Goal: Information Seeking & Learning: Find specific fact

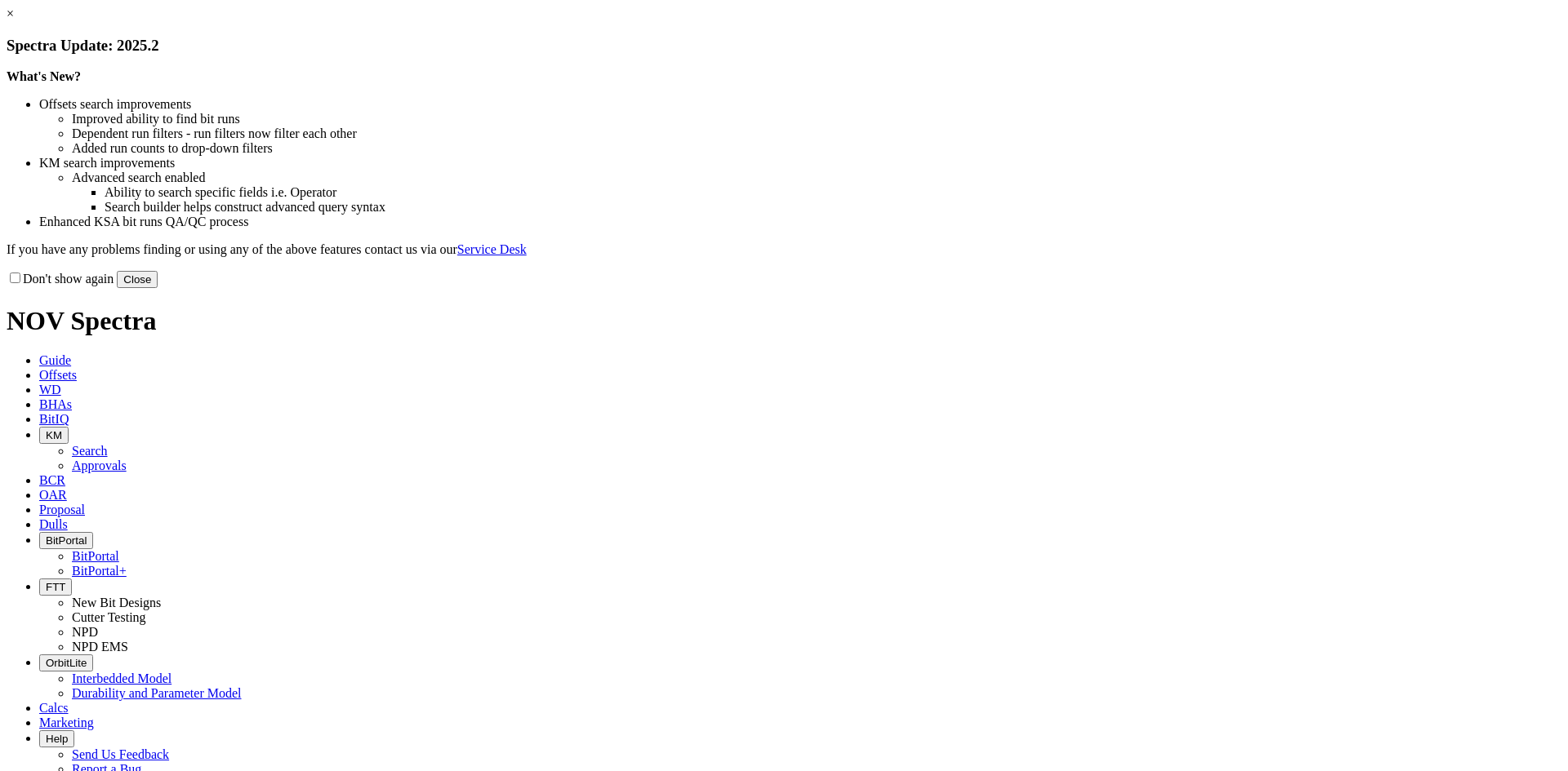
click at [158, 288] on button "Close" at bounding box center [137, 279] width 41 height 17
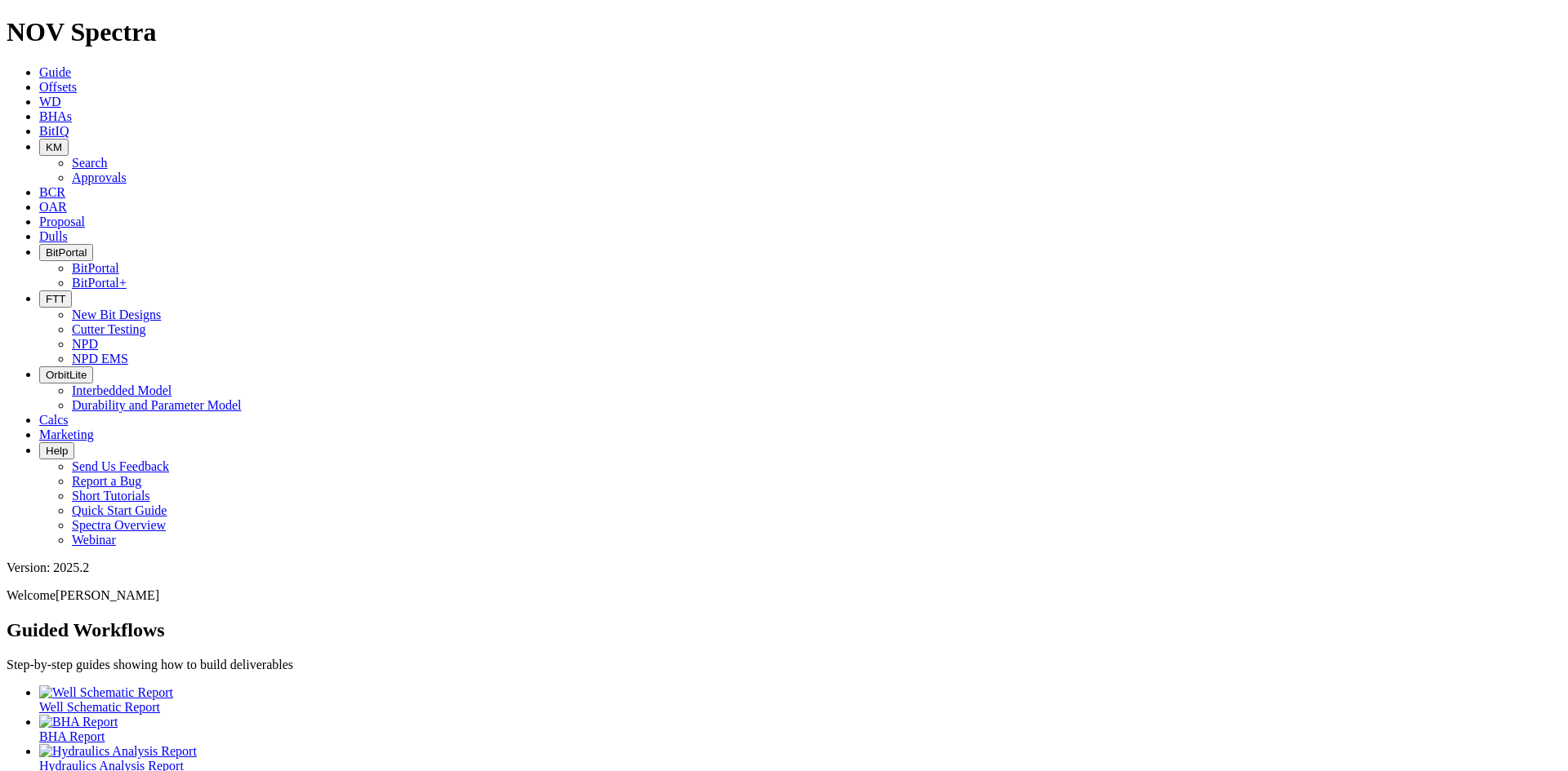
drag, startPoint x: 478, startPoint y: 28, endPoint x: 476, endPoint y: 37, distance: 9.2
click at [69, 139] on button "KM" at bounding box center [54, 148] width 30 height 17
click at [108, 156] on link "Search" at bounding box center [89, 162] width 36 height 14
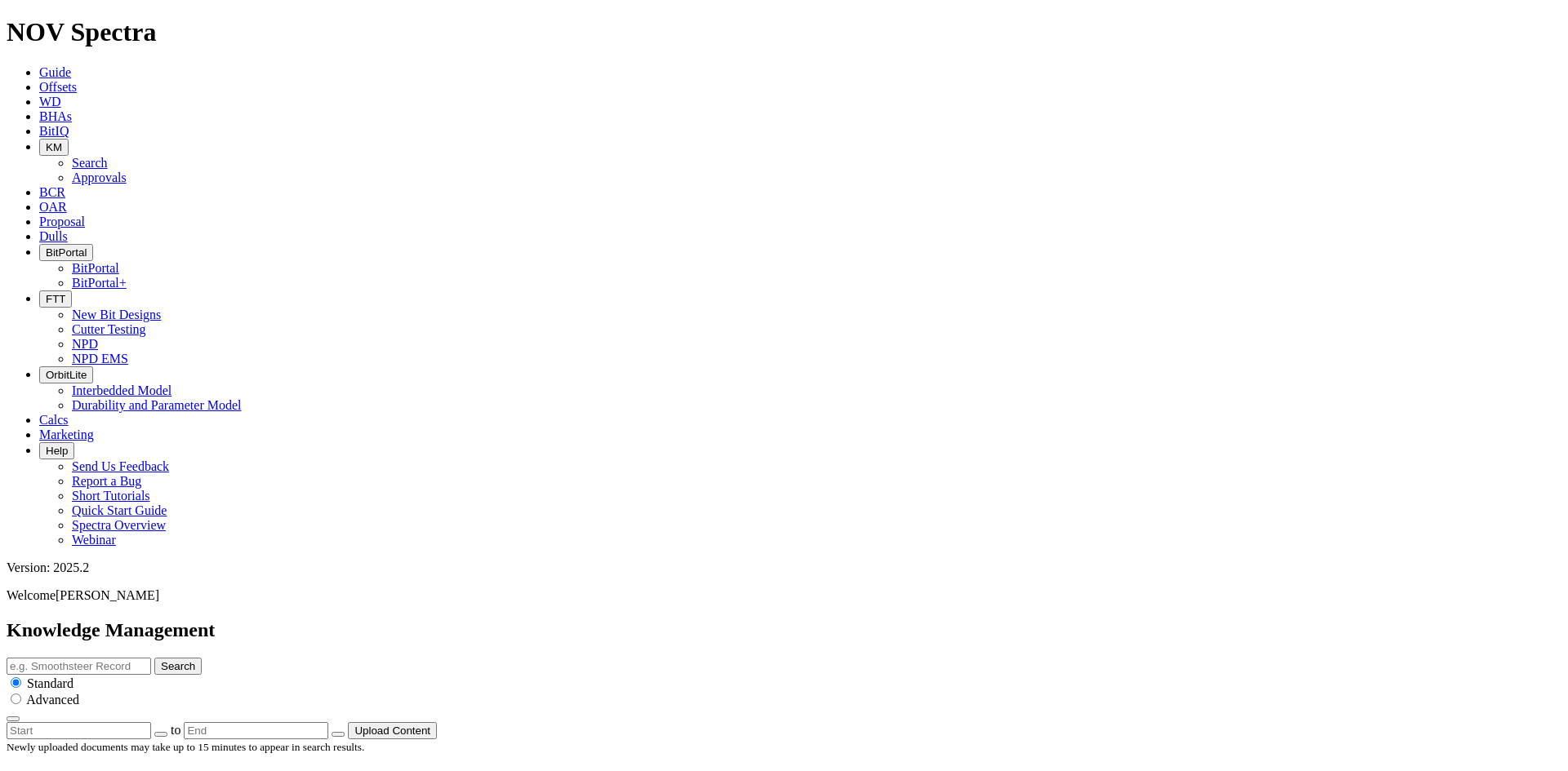
click at [151, 658] on input "text" at bounding box center [79, 666] width 145 height 17
type input "FAQ"
click at [154, 658] on button "Search" at bounding box center [177, 666] width 47 height 17
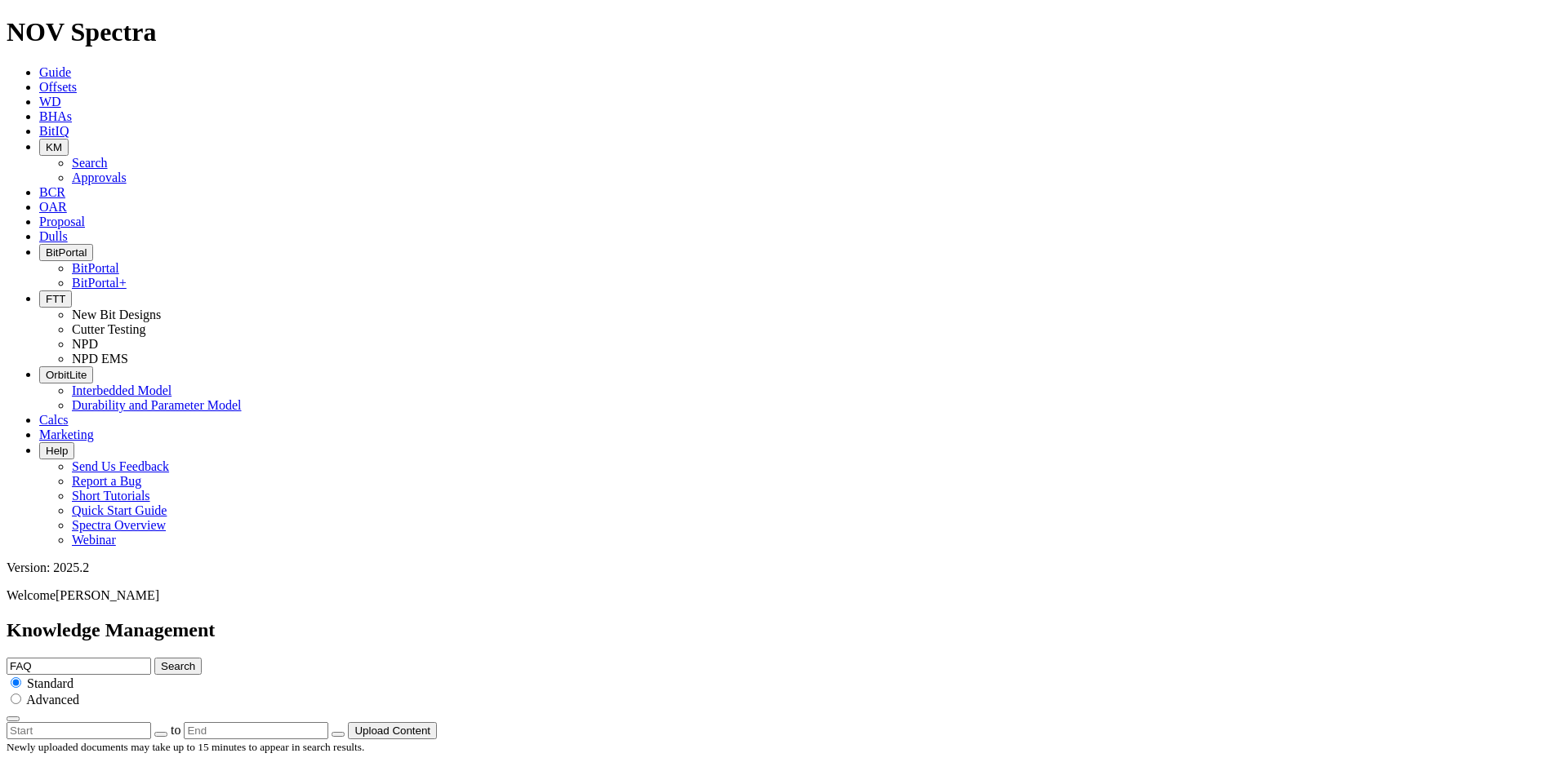
scroll to position [1692, 0]
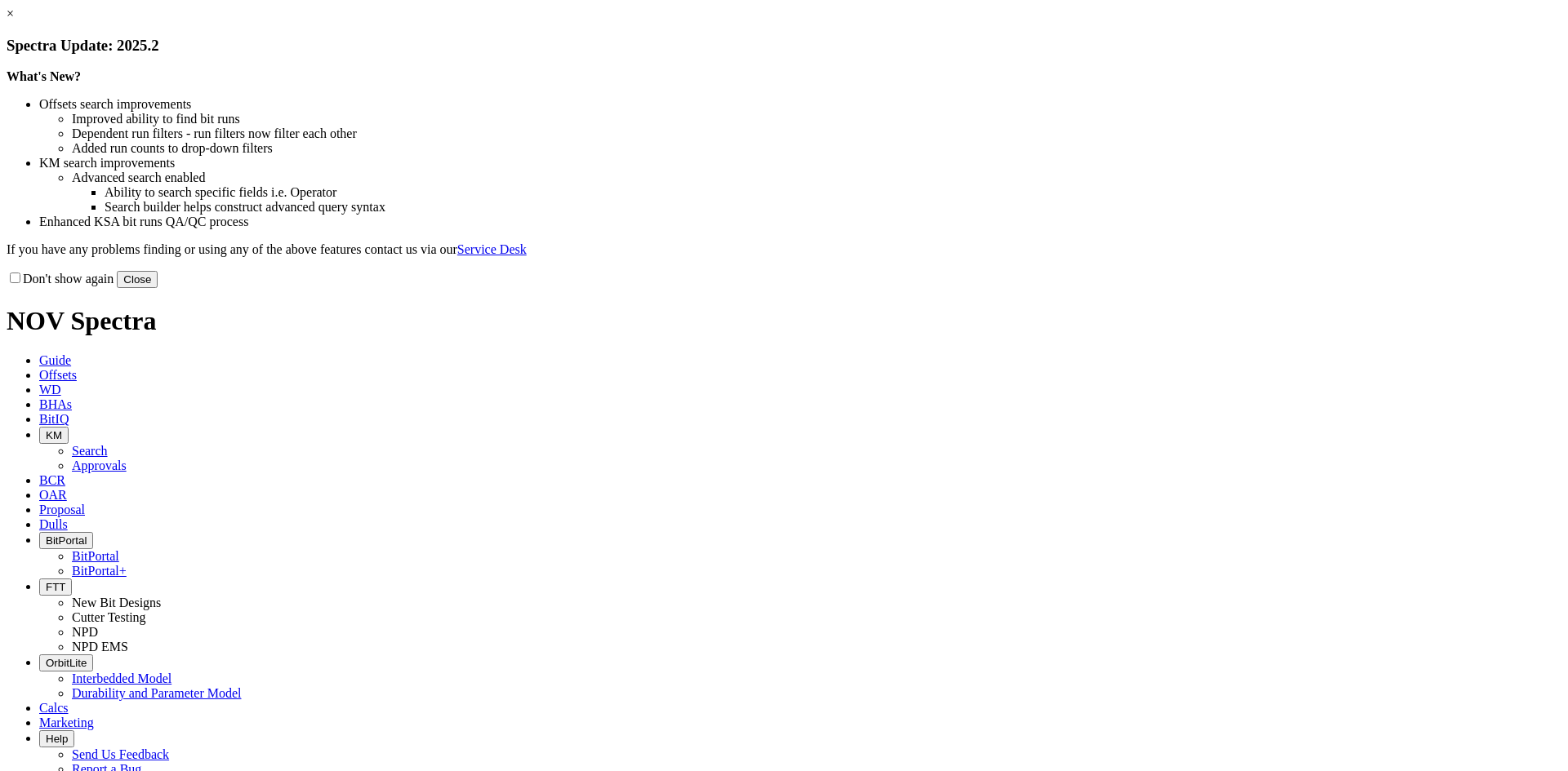
drag, startPoint x: 1126, startPoint y: 451, endPoint x: 1108, endPoint y: 425, distance: 31.6
click at [158, 288] on button "Close" at bounding box center [137, 279] width 41 height 17
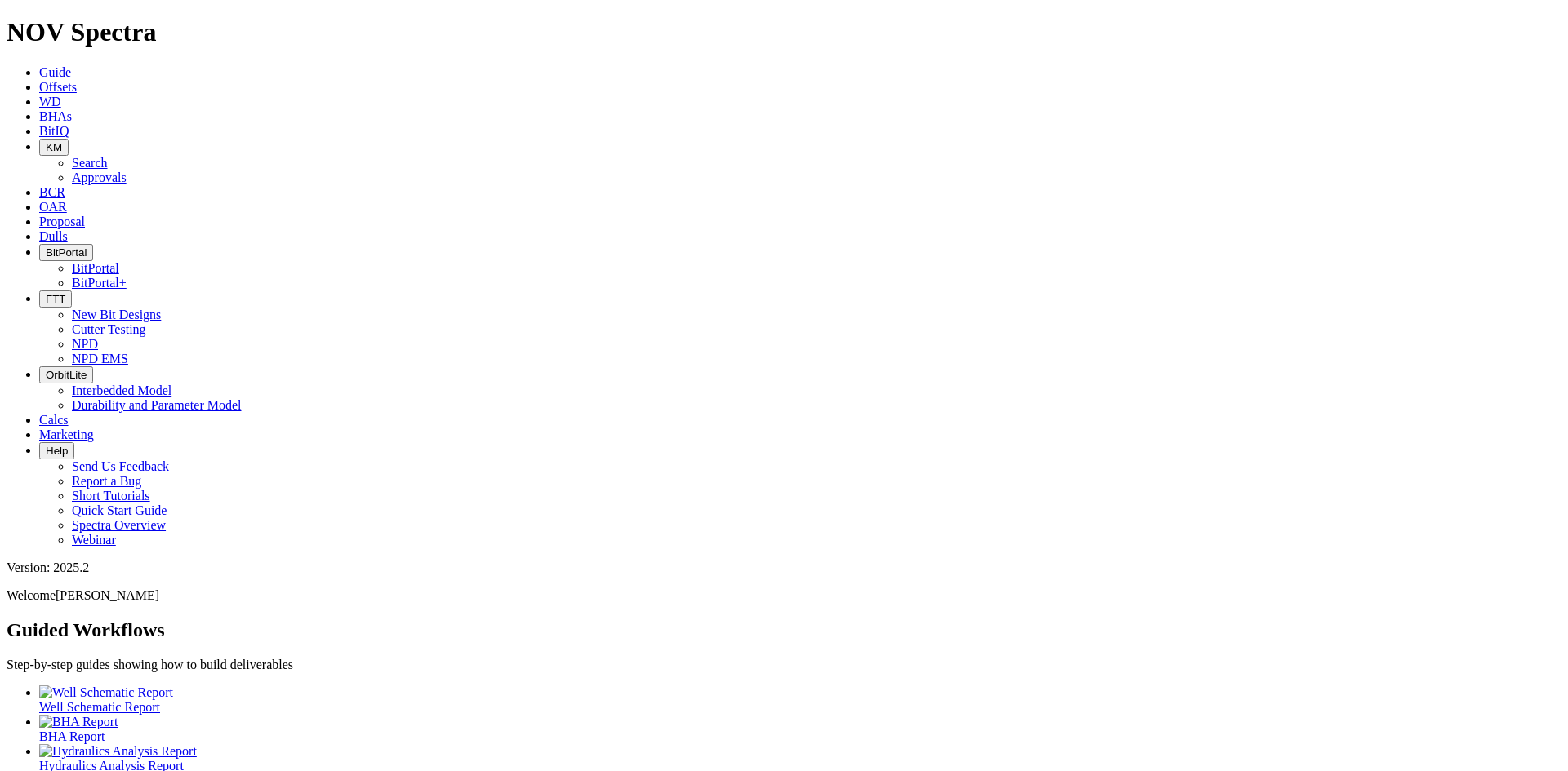
click at [69, 139] on button "KM" at bounding box center [54, 148] width 30 height 17
click at [108, 156] on link "Search" at bounding box center [89, 162] width 36 height 14
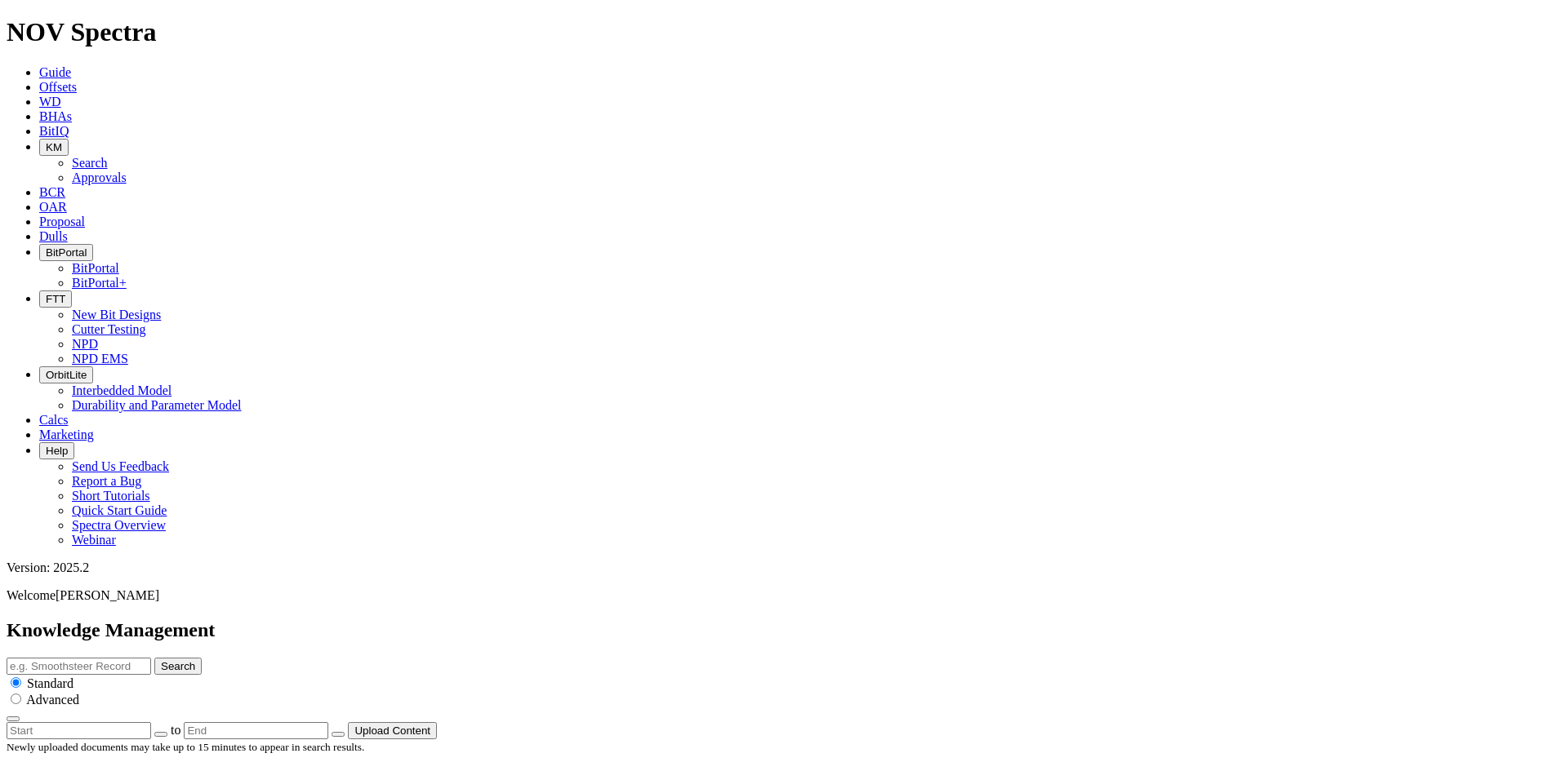
click at [151, 658] on input "text" at bounding box center [79, 666] width 145 height 17
type input "a"
type input "EagleEye"
click at [154, 658] on button "Search" at bounding box center [177, 666] width 47 height 17
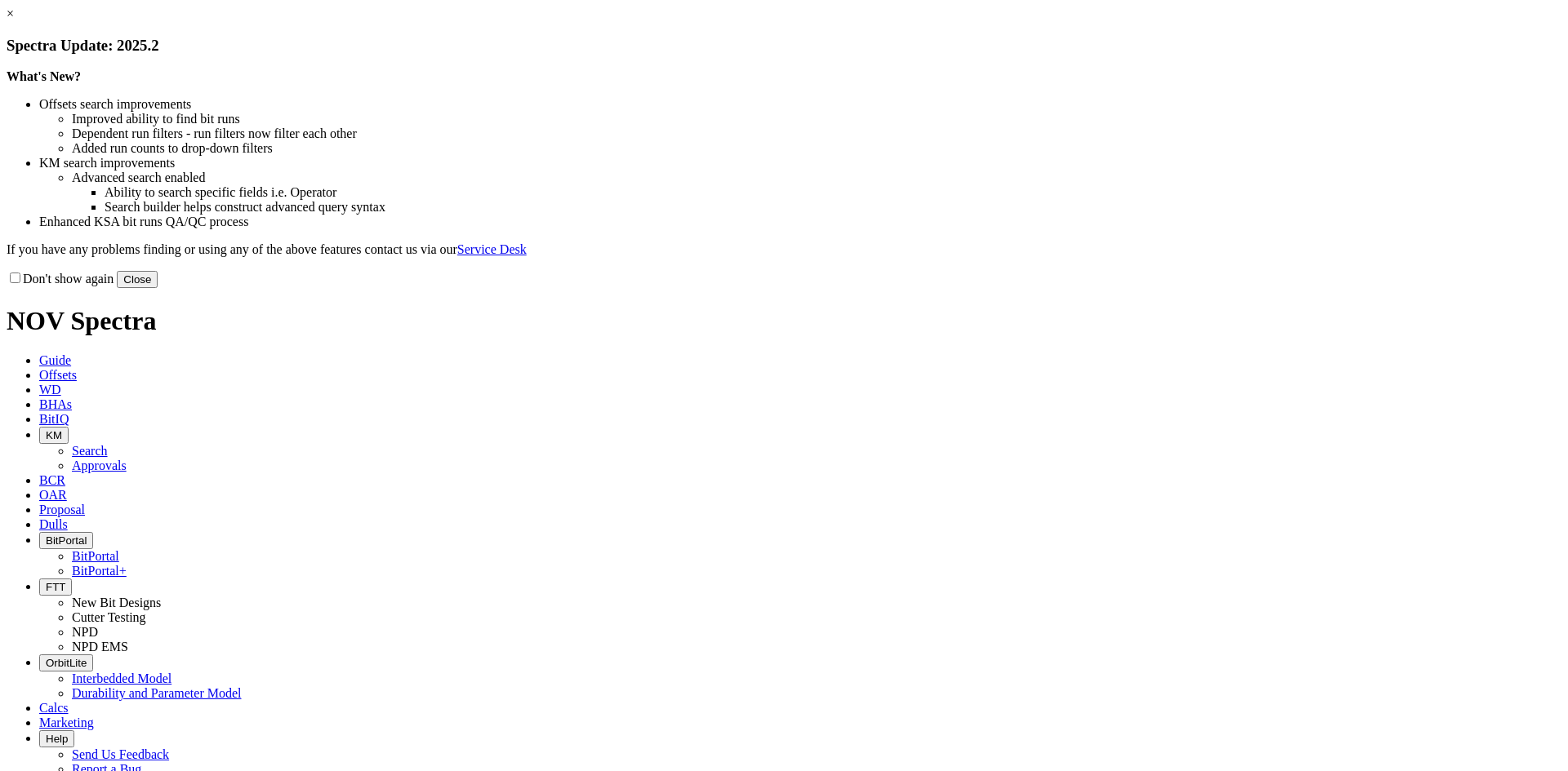
click at [1122, 288] on div "Don't show again Close" at bounding box center [784, 278] width 1555 height 18
click at [158, 288] on button "Close" at bounding box center [137, 279] width 41 height 17
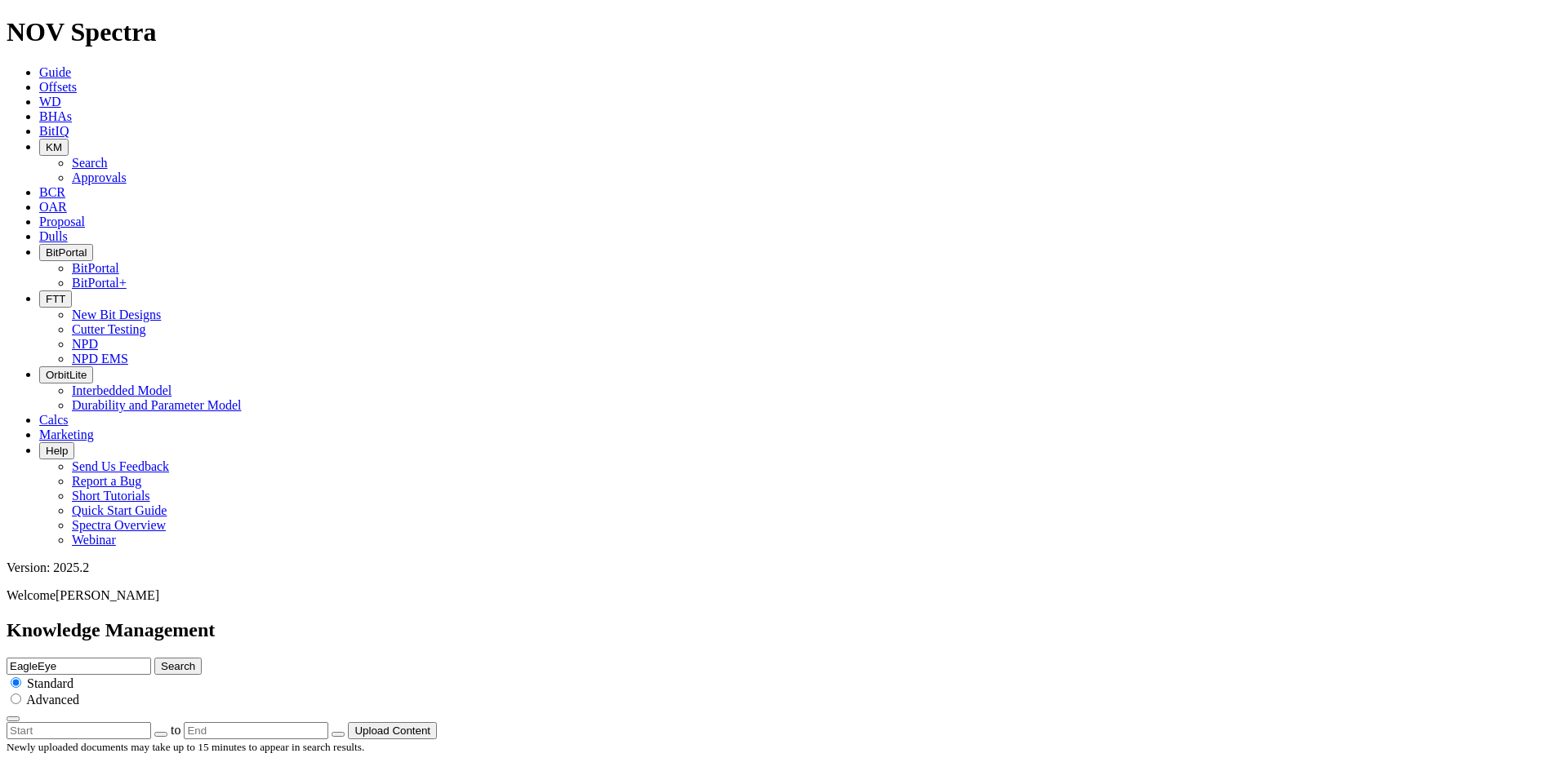
drag, startPoint x: 987, startPoint y: 91, endPoint x: 623, endPoint y: 98, distance: 364.1
click at [623, 620] on div "Knowledge Management EagleEye Search Standard Advanced to Upload Content" at bounding box center [784, 679] width 1555 height 120
type input "teaser"
click at [154, 658] on button "Search" at bounding box center [177, 666] width 47 height 17
